Goal: Information Seeking & Learning: Learn about a topic

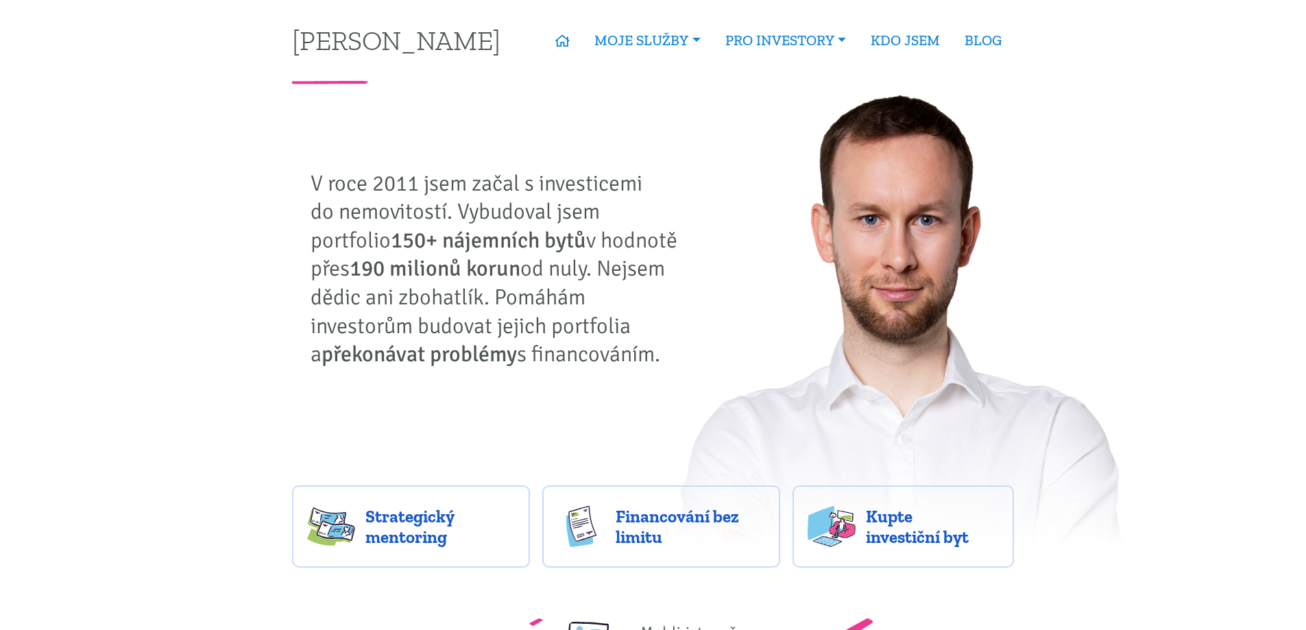
click at [1018, 27] on nav "Tomáš Kučera ÚVOD MOJE SLUŽBY Strategický mentoring Financování bez limitu Kupt…" at bounding box center [653, 40] width 741 height 81
click at [988, 37] on link "BLOG" at bounding box center [983, 41] width 62 height 32
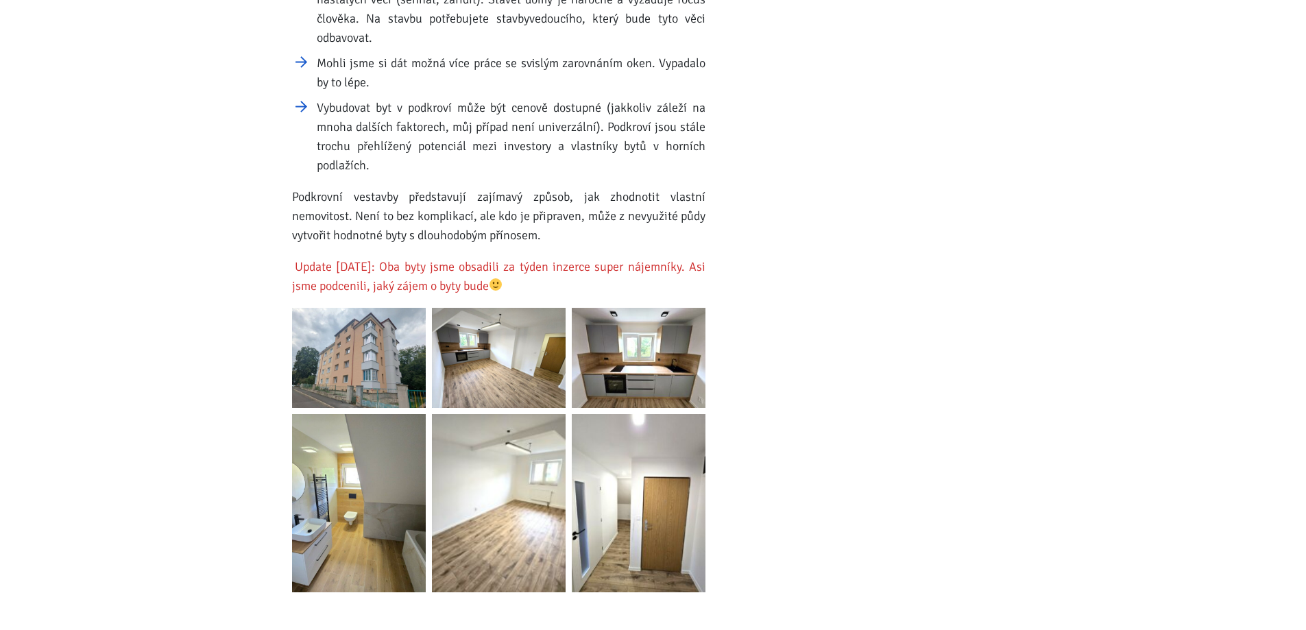
scroll to position [1943, 0]
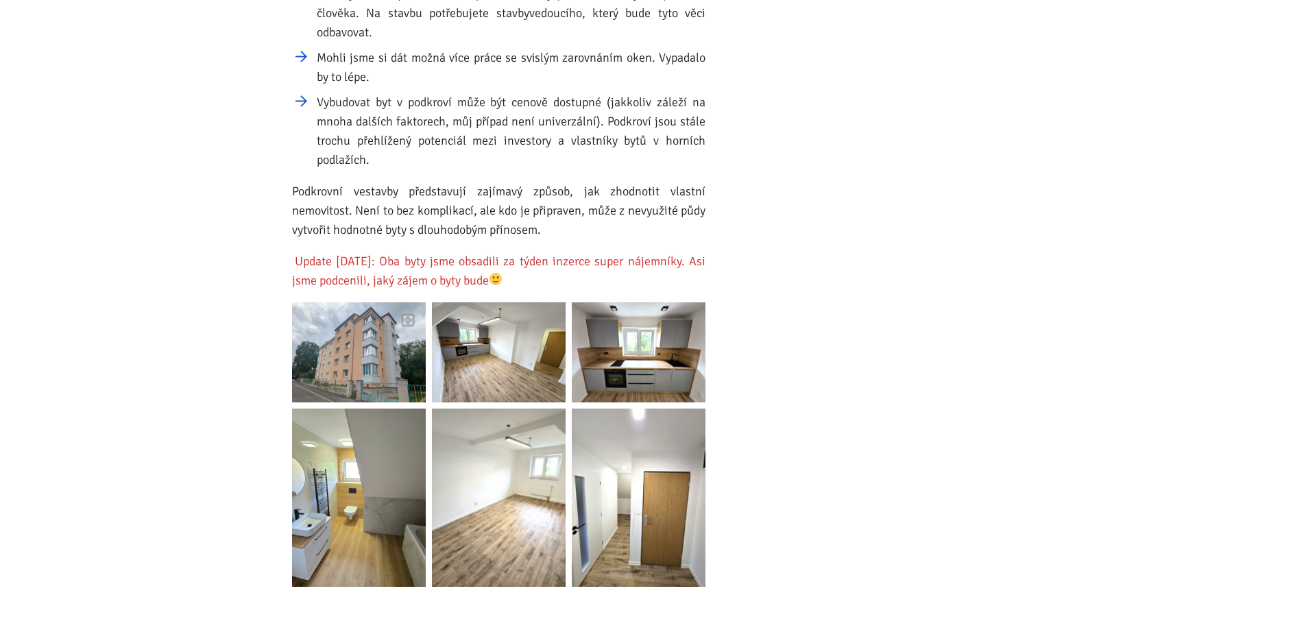
click at [360, 330] on img at bounding box center [359, 352] width 134 height 100
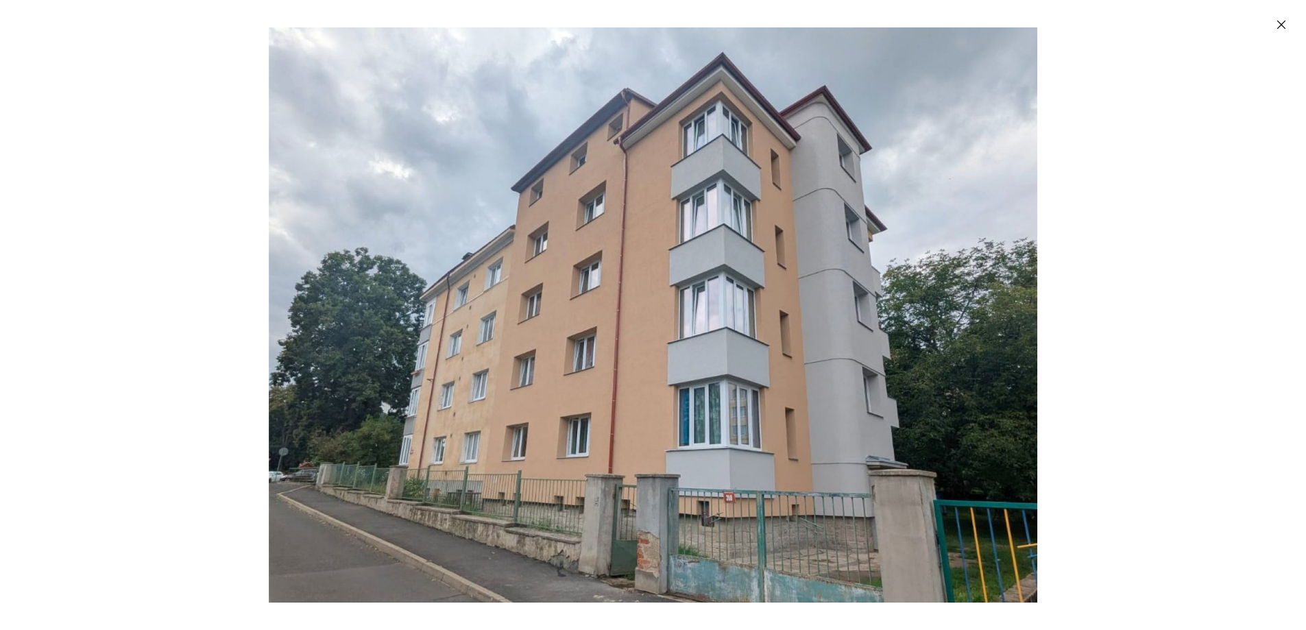
click at [1280, 22] on icon "Zavřít" at bounding box center [1282, 25] width 14 height 14
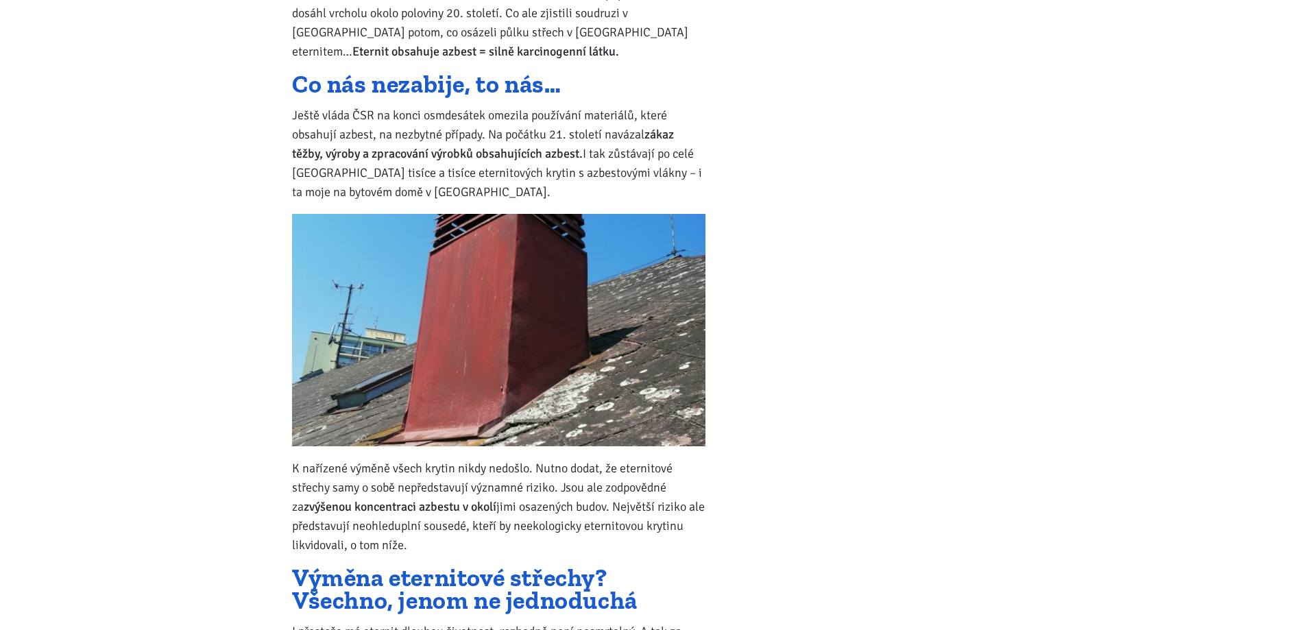
scroll to position [13029, 0]
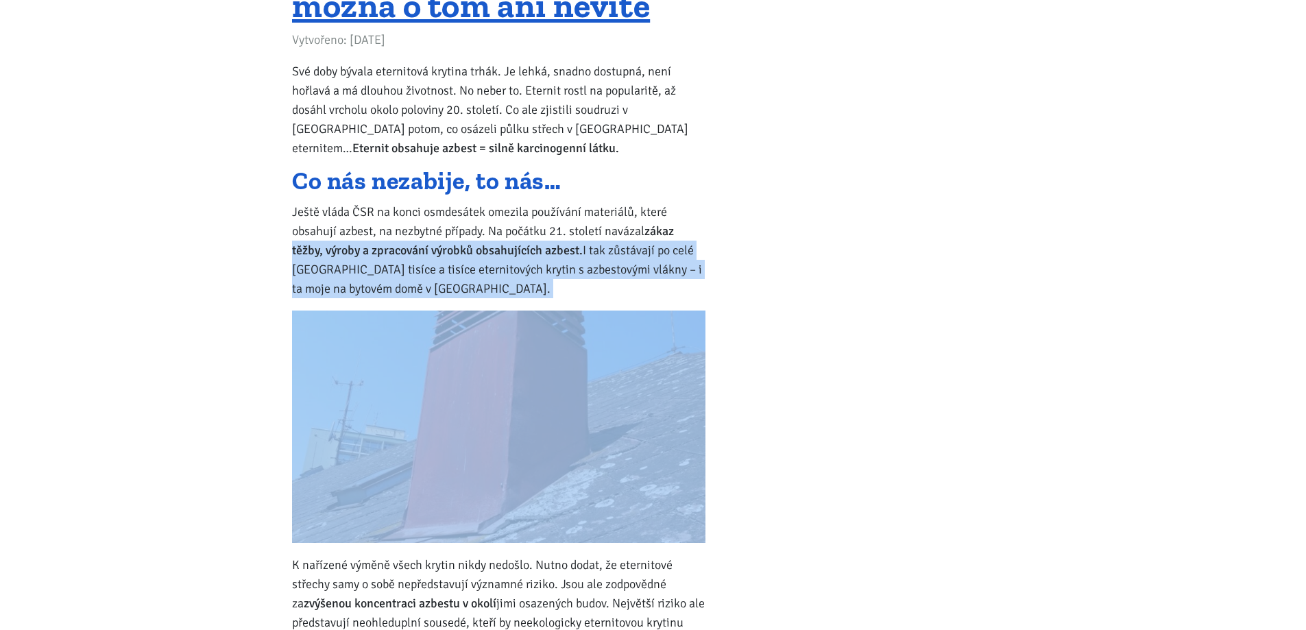
drag, startPoint x: 435, startPoint y: 129, endPoint x: 291, endPoint y: 69, distance: 156.1
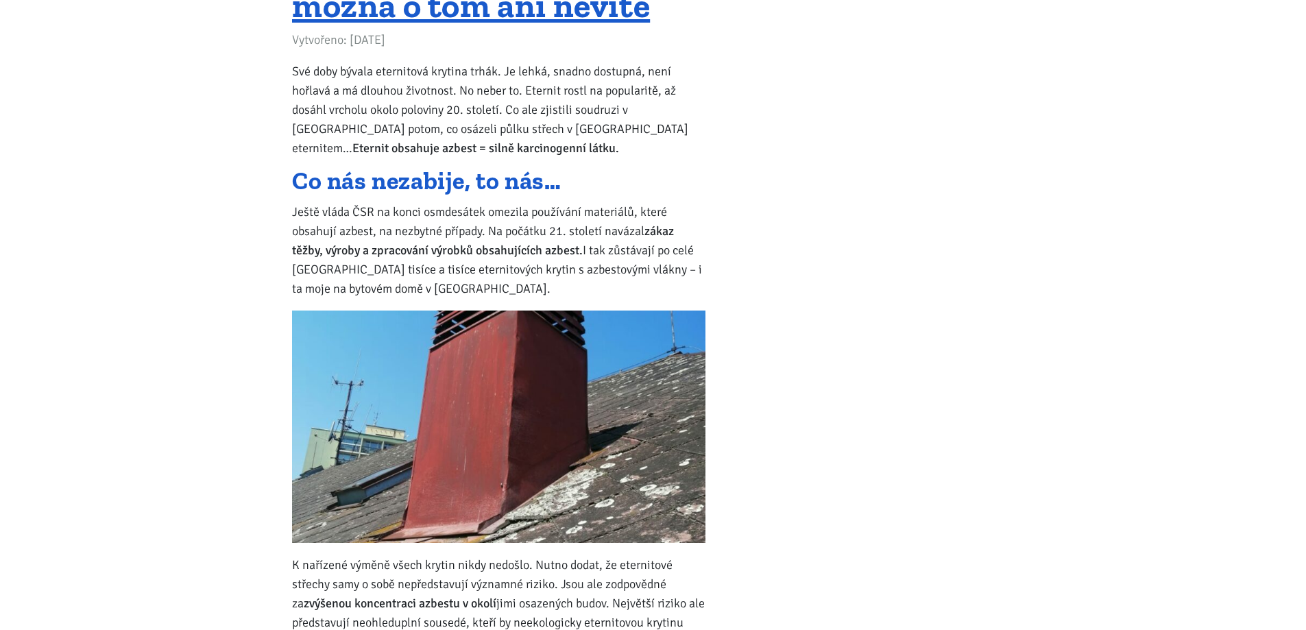
drag, startPoint x: 448, startPoint y: 466, endPoint x: 275, endPoint y: 401, distance: 185.3
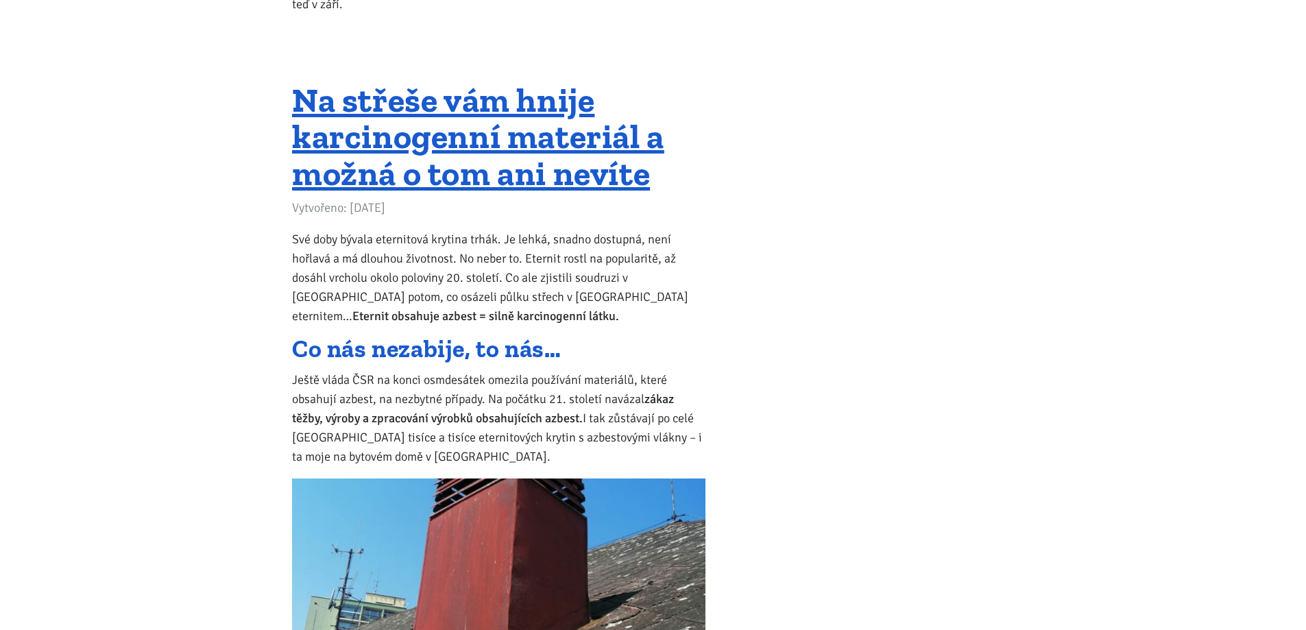
scroll to position [12571, 0]
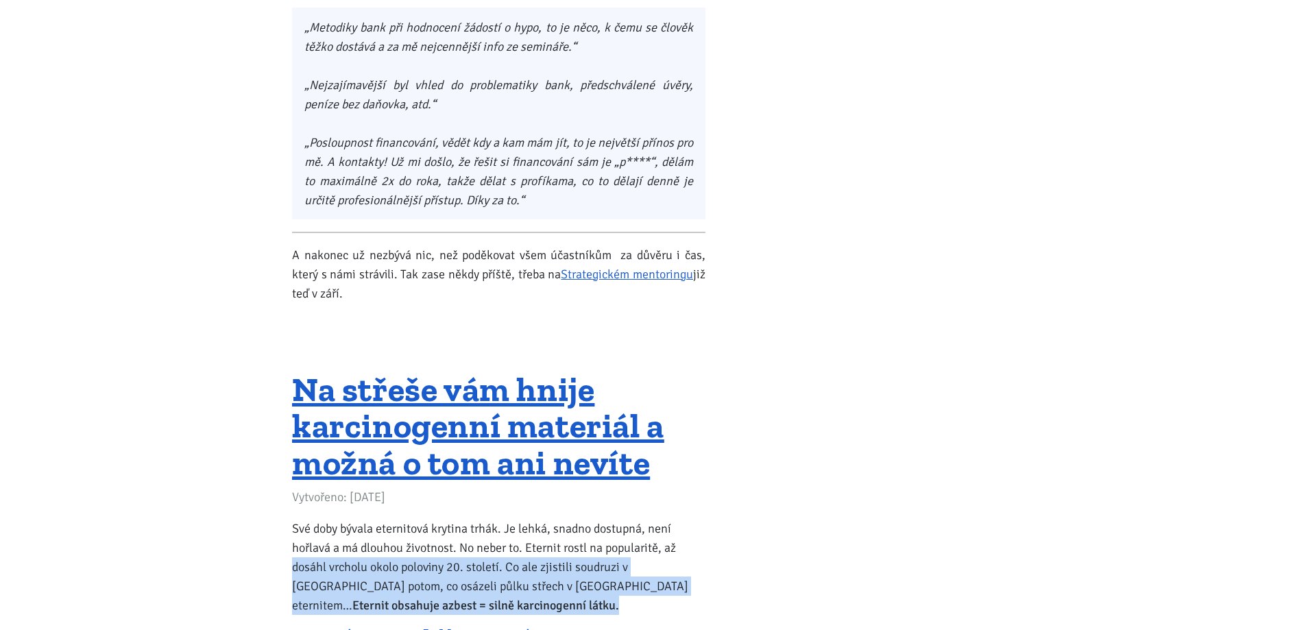
drag, startPoint x: 424, startPoint y: 433, endPoint x: 284, endPoint y: 387, distance: 148.1
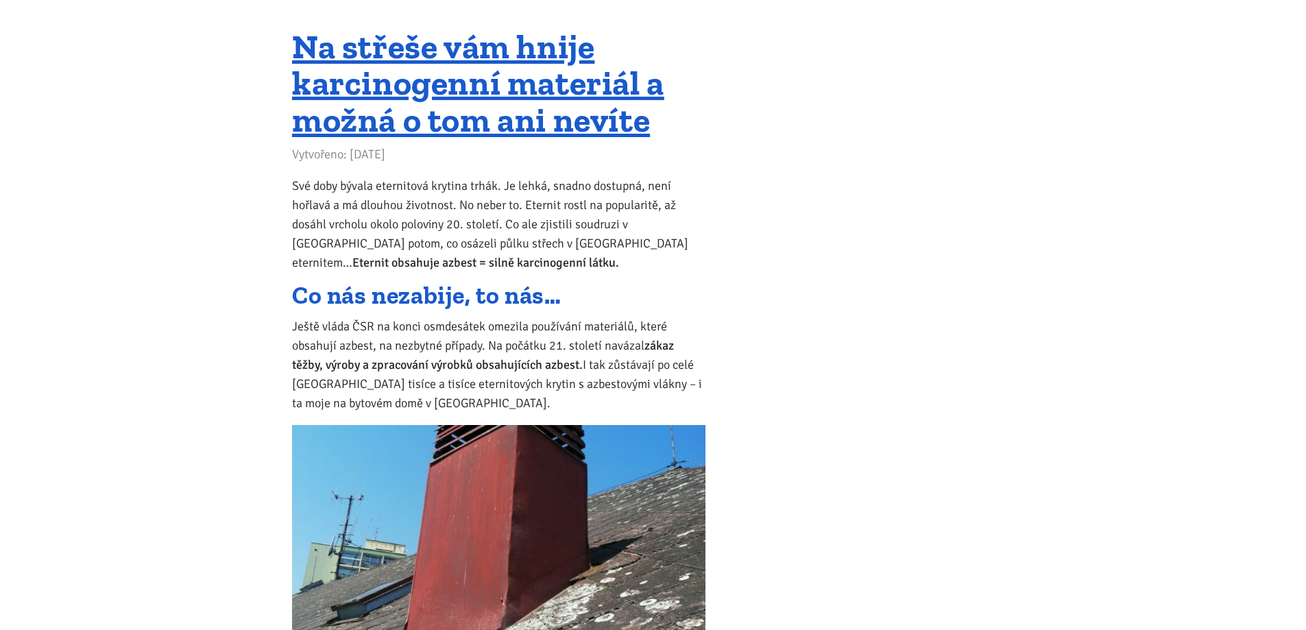
scroll to position [13486, 0]
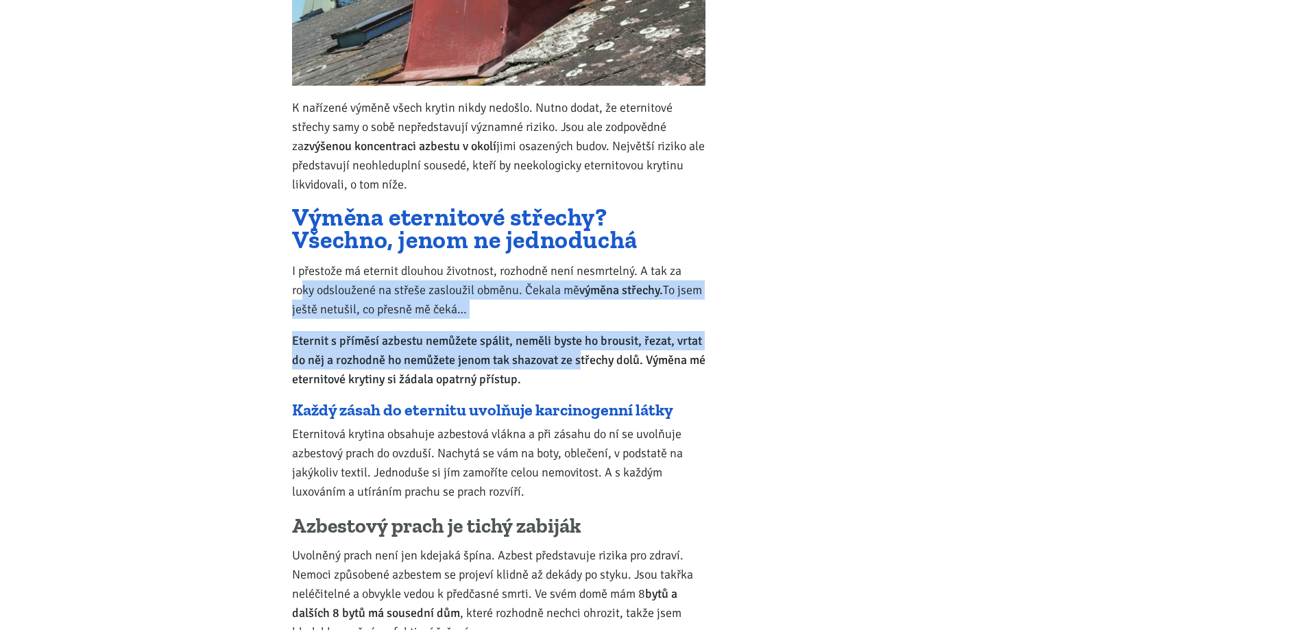
drag, startPoint x: 579, startPoint y: 195, endPoint x: 300, endPoint y: 111, distance: 292.2
click at [300, 111] on div "Své doby bývala eternitová krytina trhák. Je lehká, snadno dostupná, není hořla…" at bounding box center [498, 557] width 413 height 1906
click at [300, 261] on p "I přestože má eternit dlouhou životnost, rozhodně není nesmrtelný. A tak za rok…" at bounding box center [498, 290] width 413 height 58
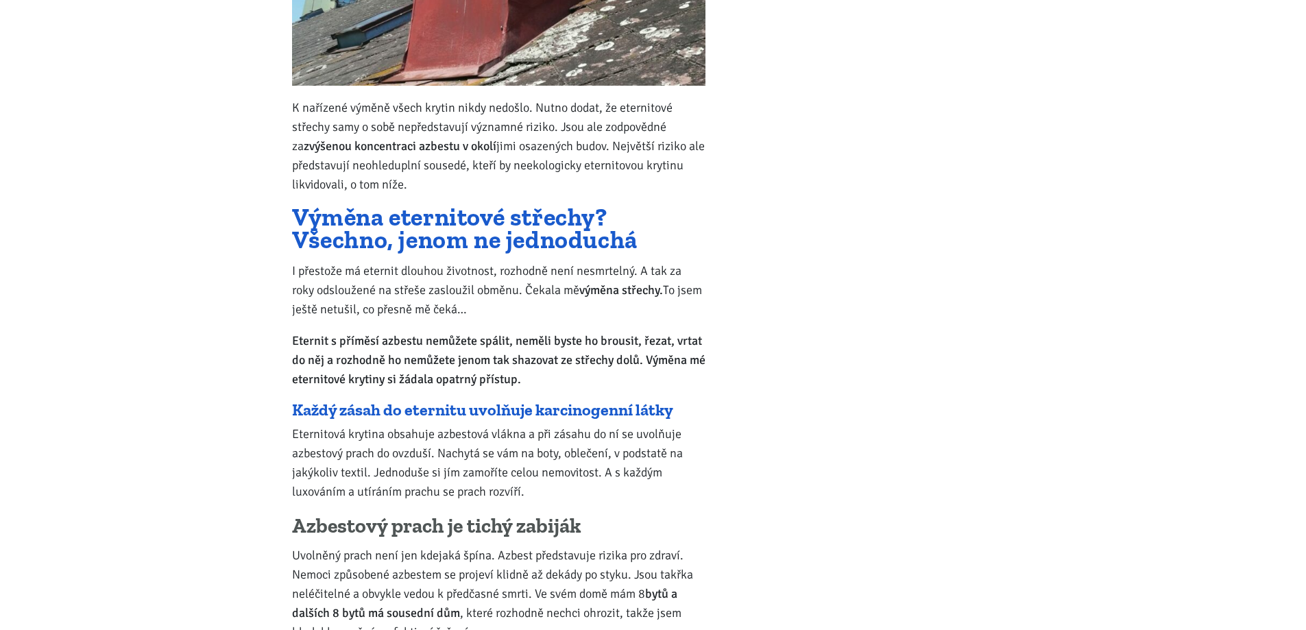
drag, startPoint x: 562, startPoint y: 211, endPoint x: 292, endPoint y: 97, distance: 293.4
click at [292, 97] on div "Své doby bývala eternitová krytina trhák. Je lehká, snadno dostupná, není hořla…" at bounding box center [498, 557] width 413 height 1906
click at [468, 147] on div "Své doby bývala eternitová krytina trhák. Je lehká, snadno dostupná, není hořla…" at bounding box center [498, 557] width 413 height 1906
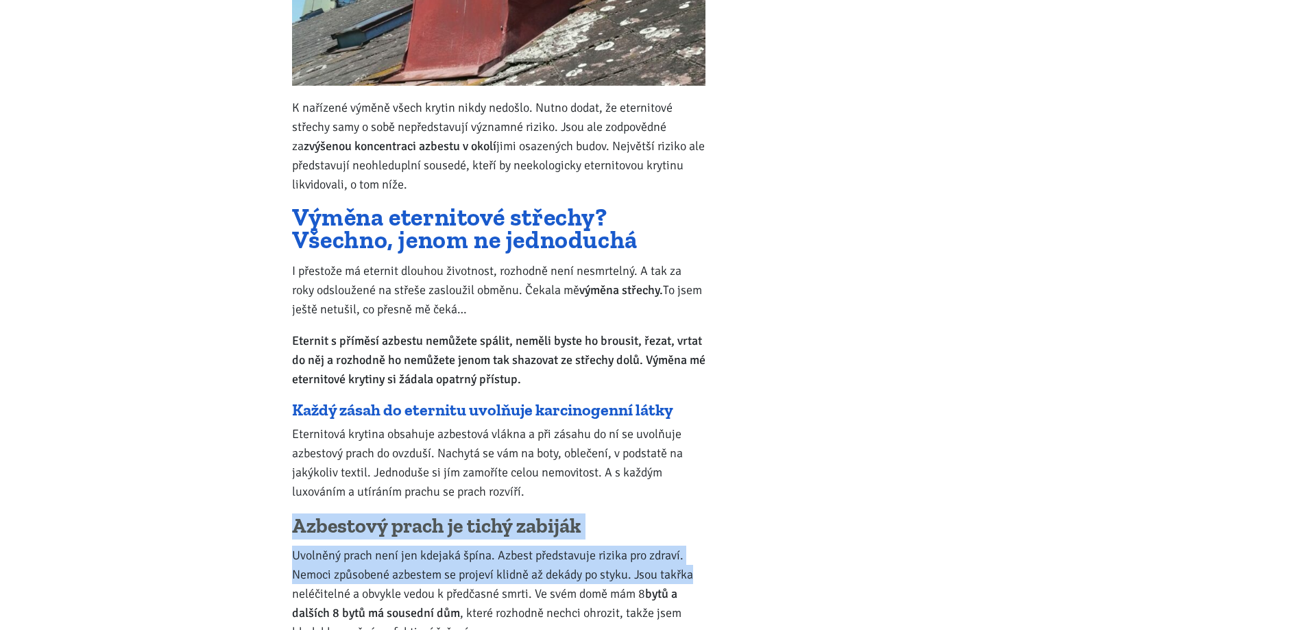
drag, startPoint x: 584, startPoint y: 320, endPoint x: 709, endPoint y: 403, distance: 150.4
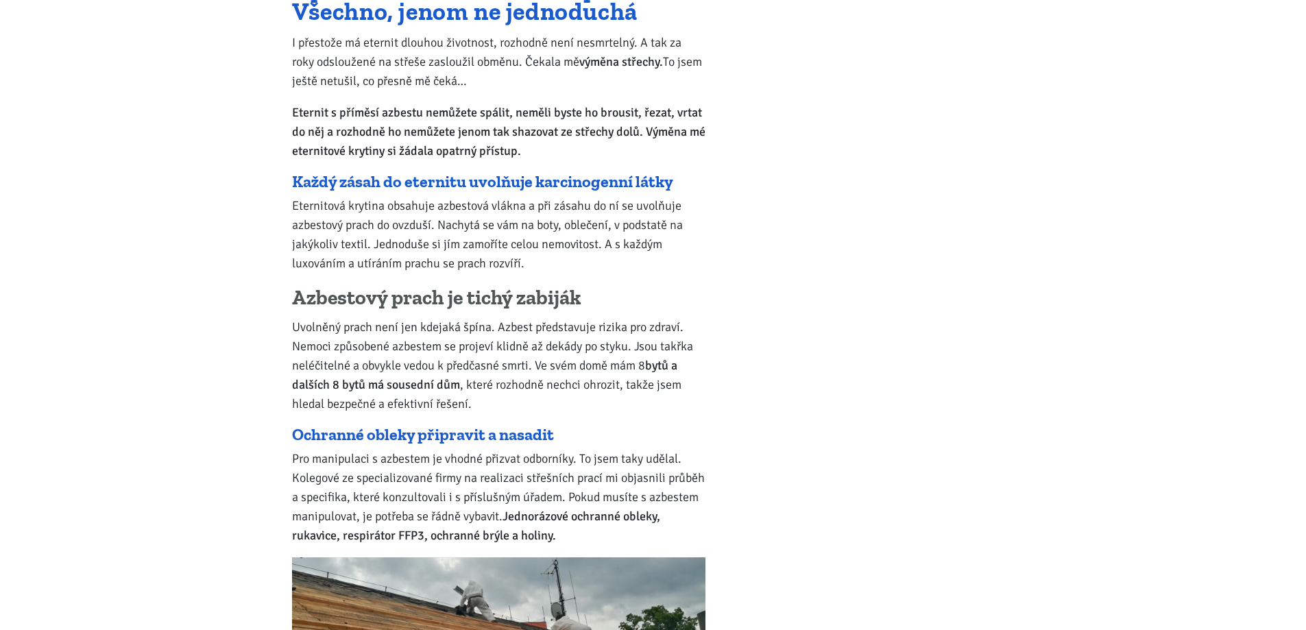
scroll to position [13829, 0]
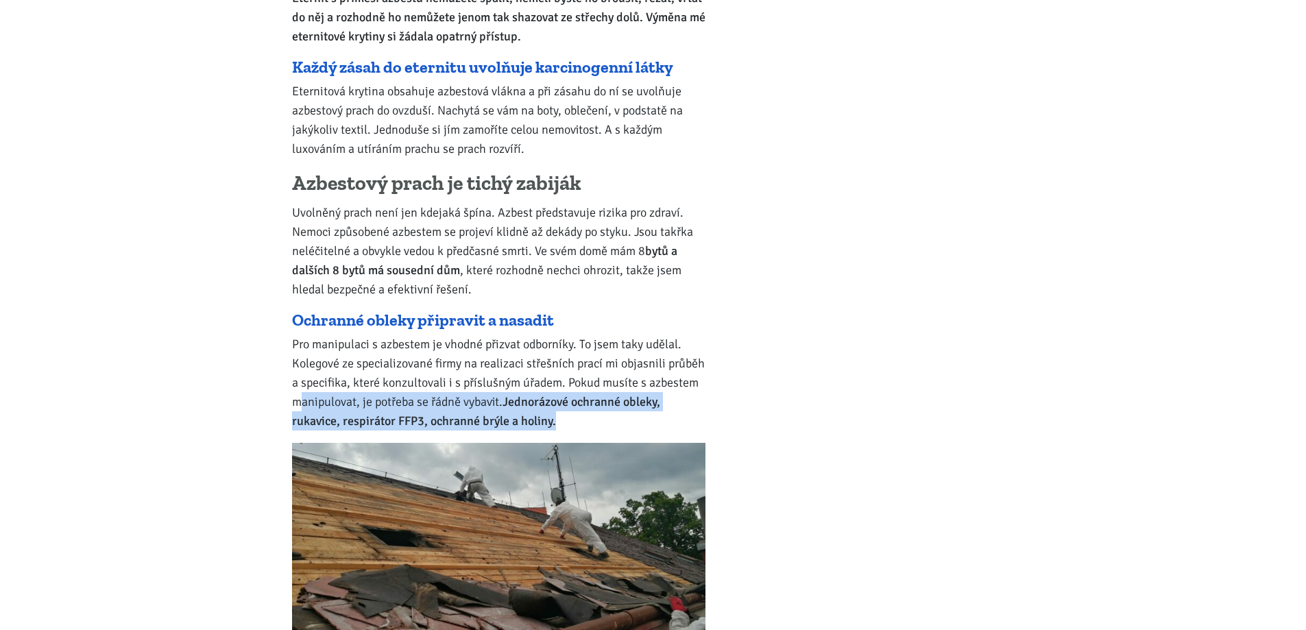
drag, startPoint x: 585, startPoint y: 250, endPoint x: 303, endPoint y: 222, distance: 283.2
click at [303, 335] on p "Pro manipulaci s azbestem je vhodné přizvat odborníky. To jsem taky udělal. Kol…" at bounding box center [498, 383] width 413 height 96
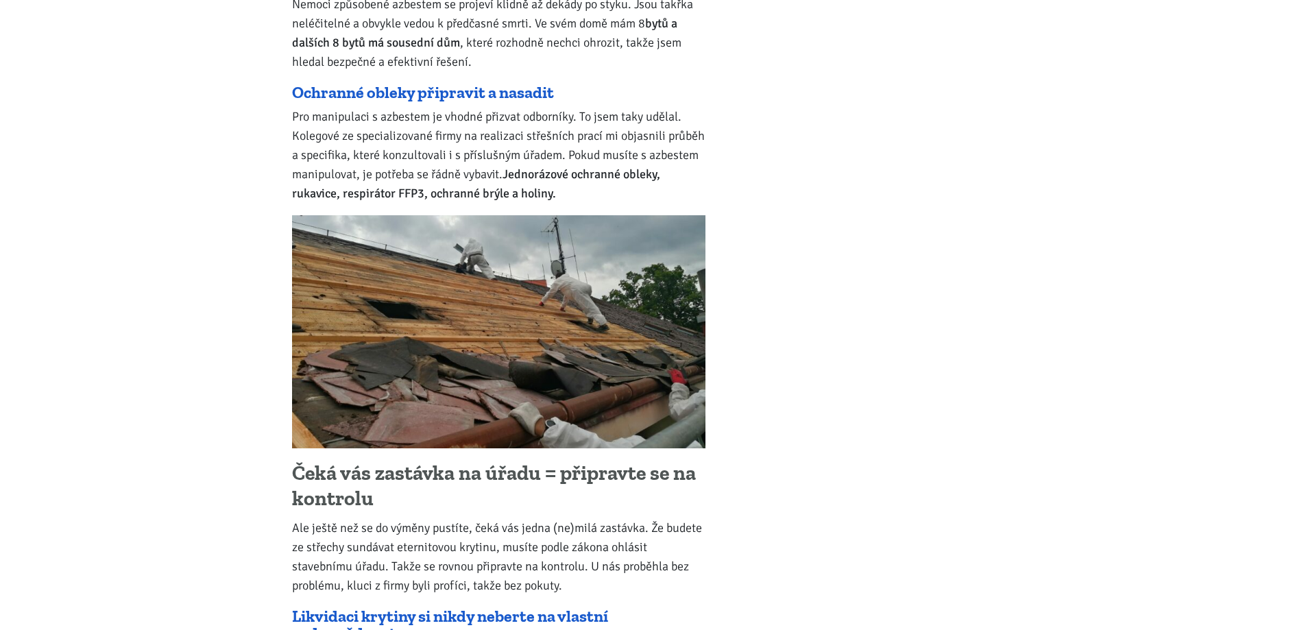
scroll to position [14057, 0]
drag, startPoint x: 608, startPoint y: 414, endPoint x: 709, endPoint y: 471, distance: 115.8
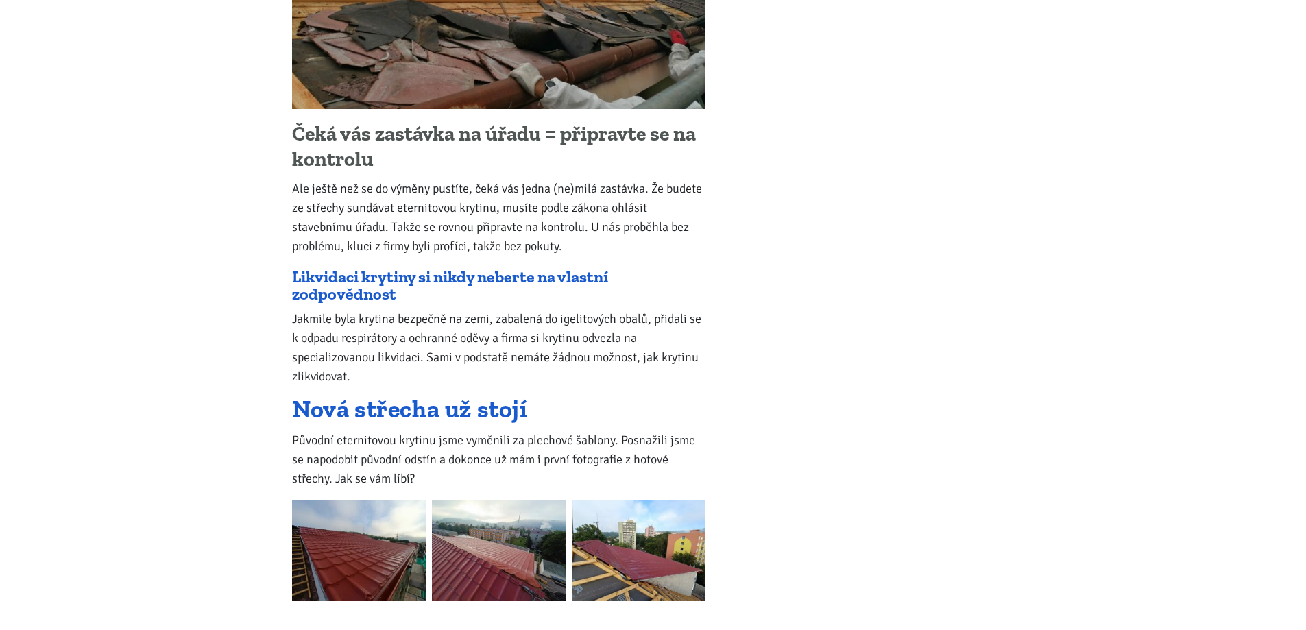
scroll to position [14400, 0]
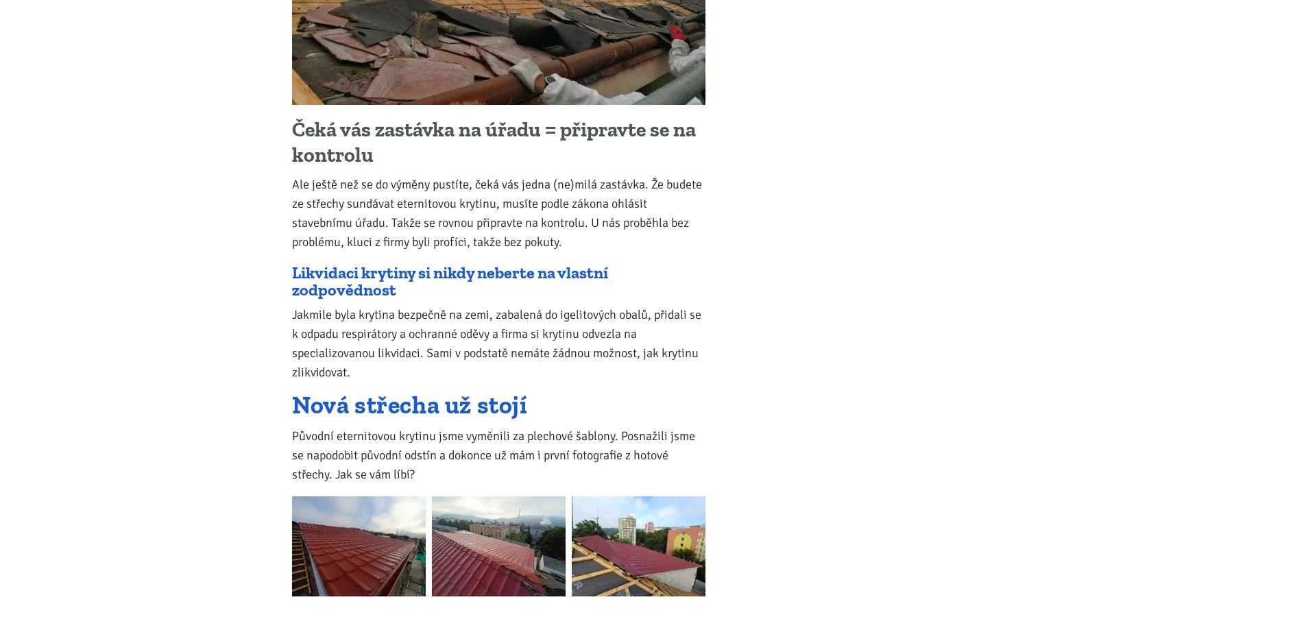
click at [368, 496] on img at bounding box center [359, 546] width 134 height 100
click at [359, 496] on img at bounding box center [359, 546] width 134 height 100
click at [442, 496] on img at bounding box center [499, 546] width 134 height 100
click at [577, 496] on img at bounding box center [639, 546] width 134 height 100
click at [651, 496] on img at bounding box center [639, 546] width 134 height 100
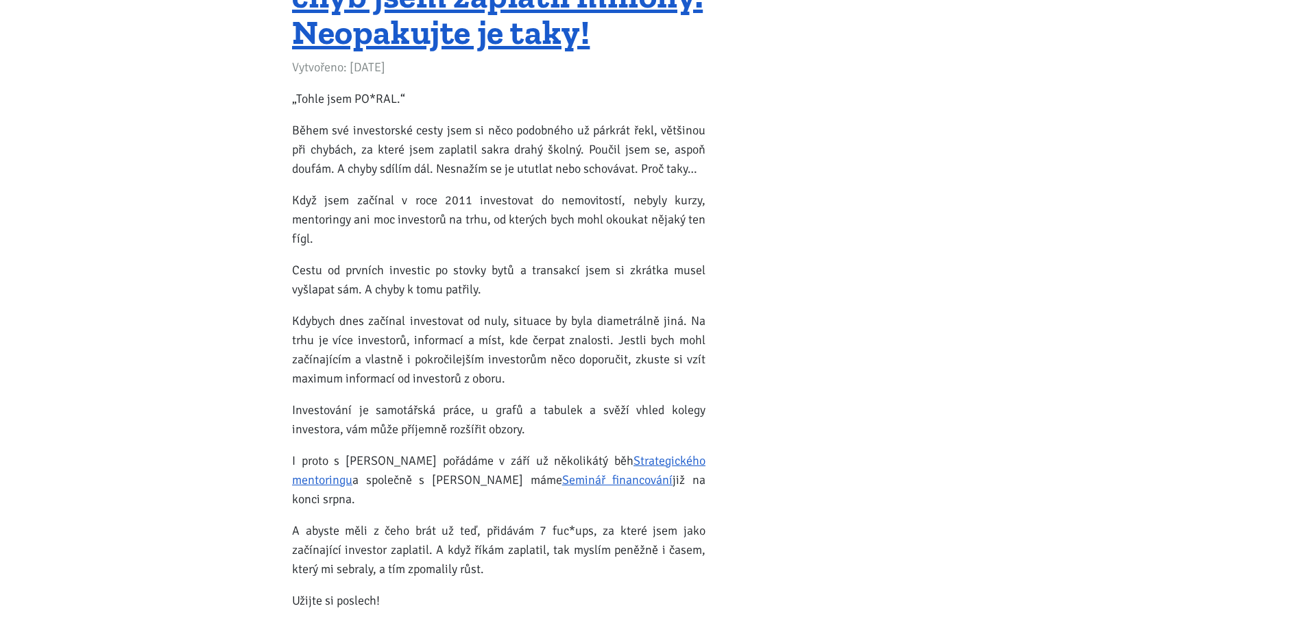
scroll to position [17486, 0]
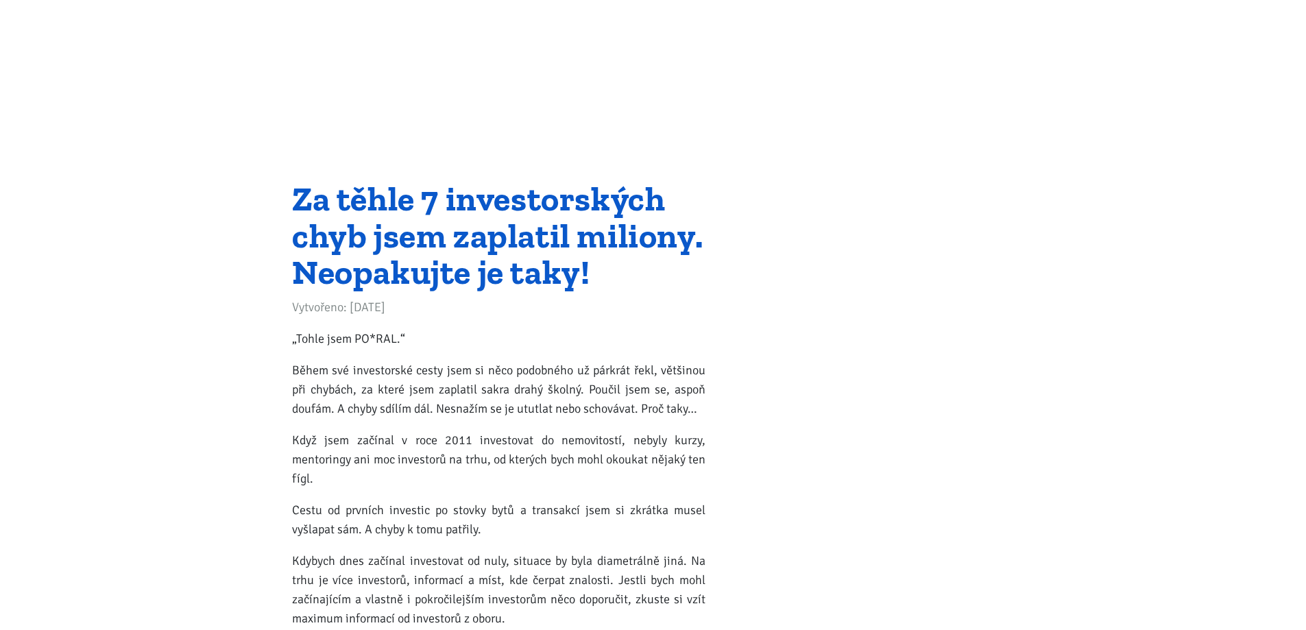
click at [460, 178] on link "Za těhle 7 investorských chyb jsem zaplatil miliony. Neopakujte je taky!" at bounding box center [497, 235] width 411 height 115
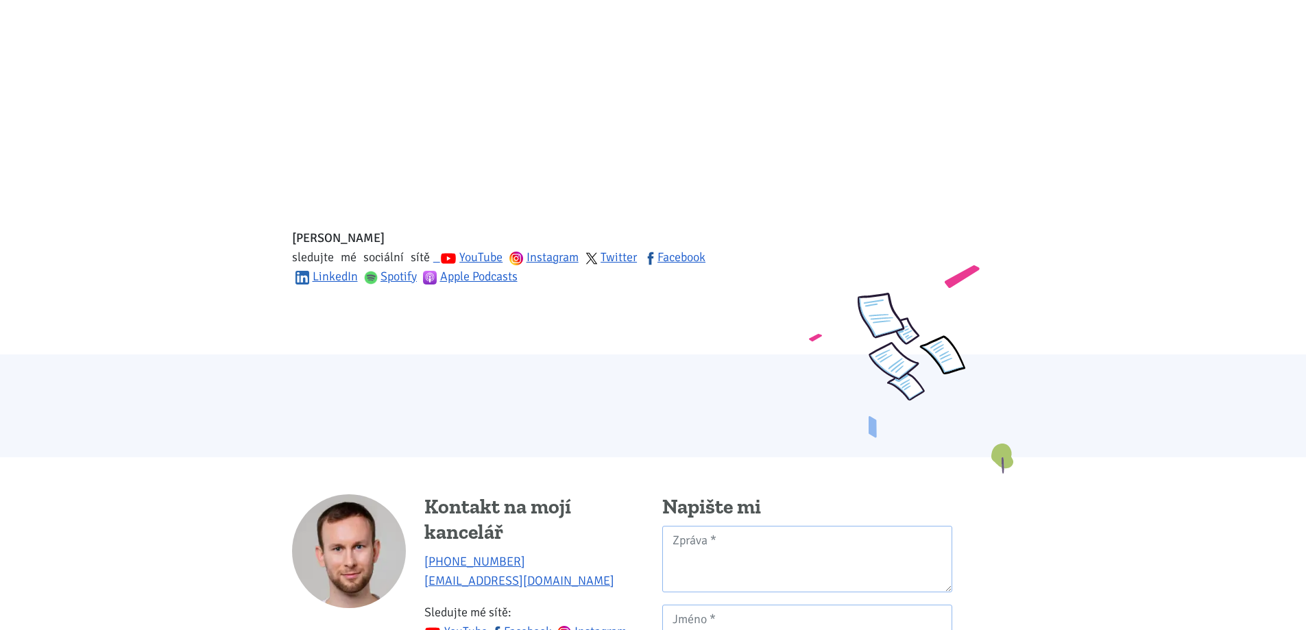
scroll to position [914, 0]
